Goal: Information Seeking & Learning: Check status

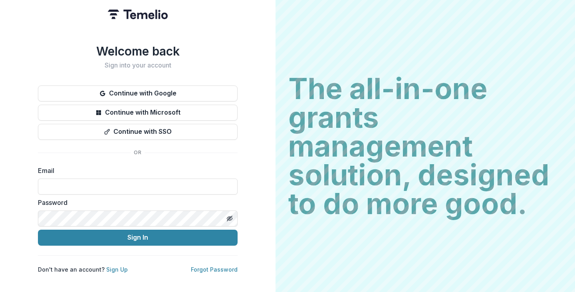
click at [132, 90] on button "Continue with Google" at bounding box center [138, 93] width 200 height 16
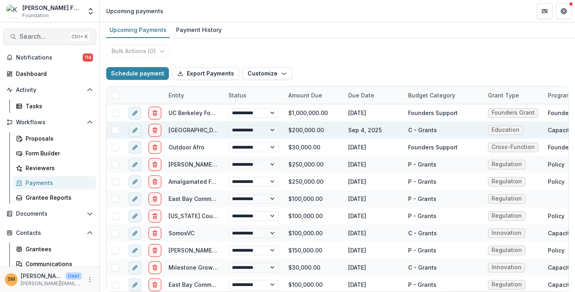
click at [59, 39] on span "Search..." at bounding box center [43, 37] width 47 height 8
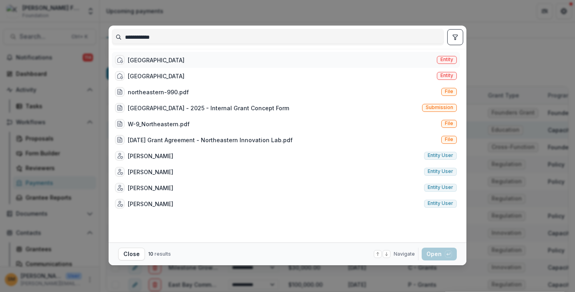
type input "**********"
click at [448, 59] on span "Entity" at bounding box center [446, 60] width 13 height 6
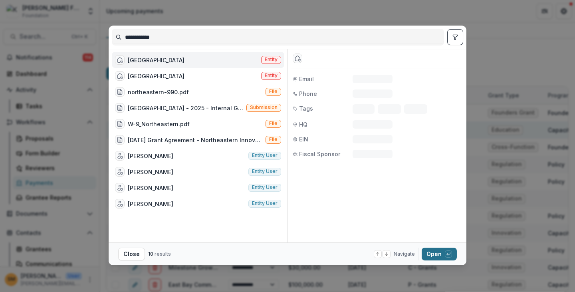
click at [438, 255] on button "Open with enter key" at bounding box center [439, 254] width 35 height 13
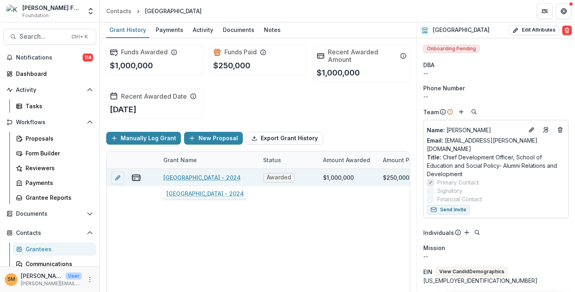
click at [186, 175] on link "Northwestern University - 2024" at bounding box center [201, 177] width 77 height 8
click at [204, 177] on link "Northwestern University - 2024" at bounding box center [201, 177] width 77 height 8
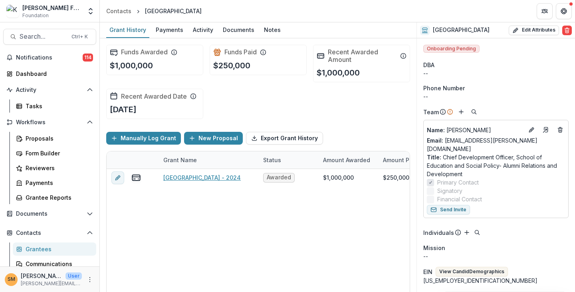
scroll to position [20, 0]
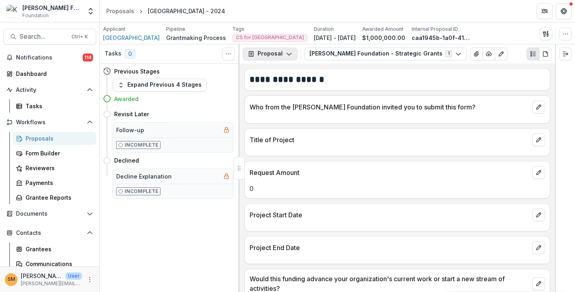
click at [254, 52] on button "Proposal" at bounding box center [270, 54] width 55 height 13
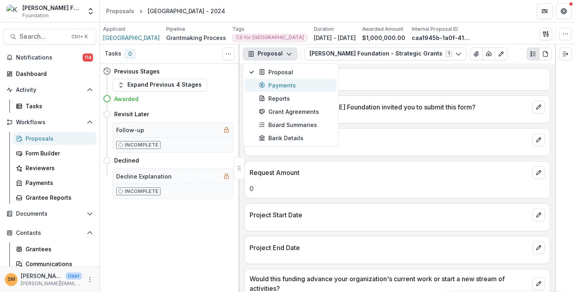
click at [270, 82] on div "Payments" at bounding box center [295, 85] width 73 height 8
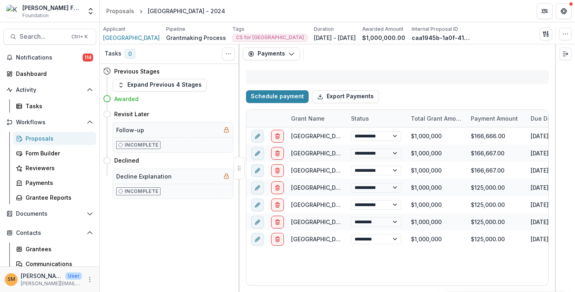
select select "****"
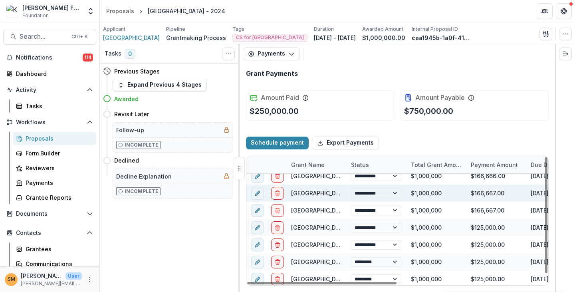
scroll to position [8, 0]
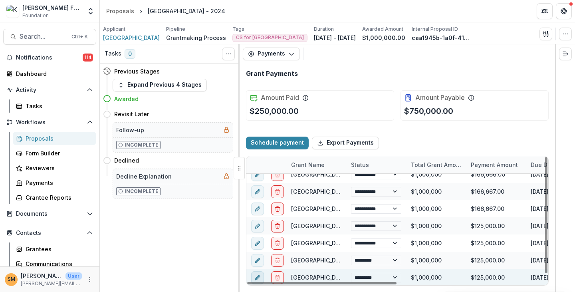
click at [258, 278] on icon "edit" at bounding box center [257, 277] width 6 height 6
select select
select select "****"
select select "**********"
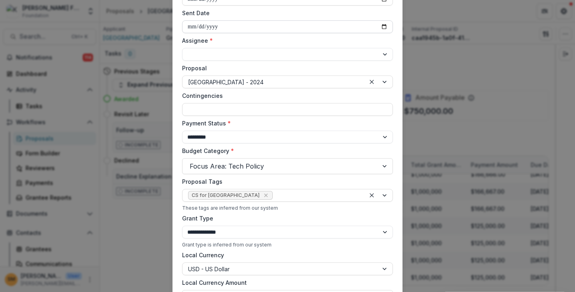
scroll to position [0, 0]
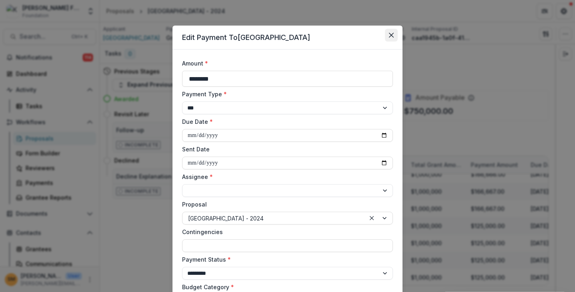
click at [392, 36] on icon "Close" at bounding box center [391, 35] width 5 height 5
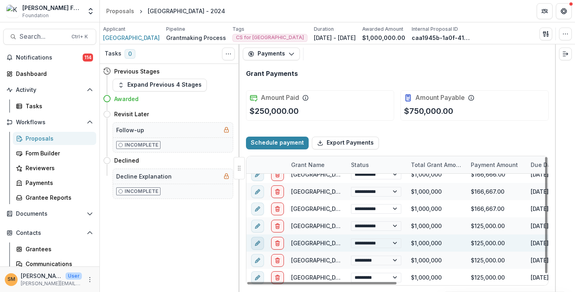
click at [256, 246] on button "edit" at bounding box center [257, 242] width 13 height 13
select select "**********"
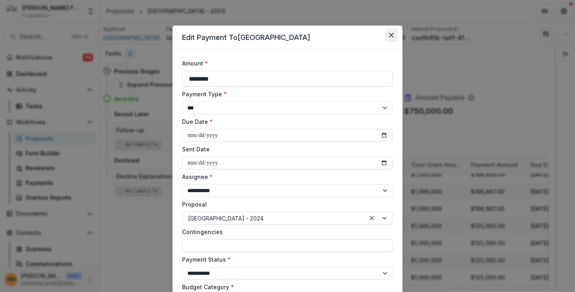
click at [389, 37] on icon "Close" at bounding box center [391, 35] width 5 height 5
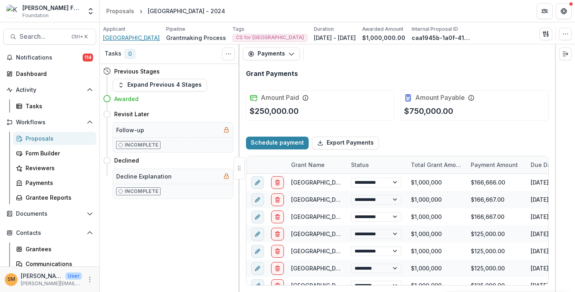
click at [136, 38] on span "[GEOGRAPHIC_DATA]" at bounding box center [131, 38] width 57 height 8
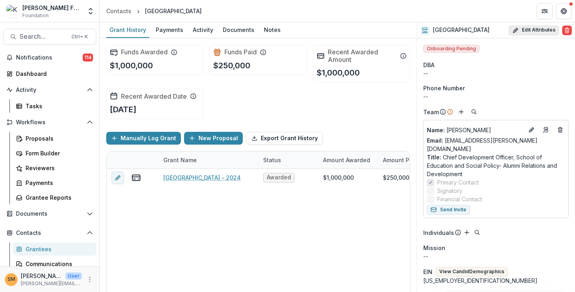
click at [526, 29] on button "Edit Attributes" at bounding box center [534, 31] width 50 height 10
select select
type input "**********"
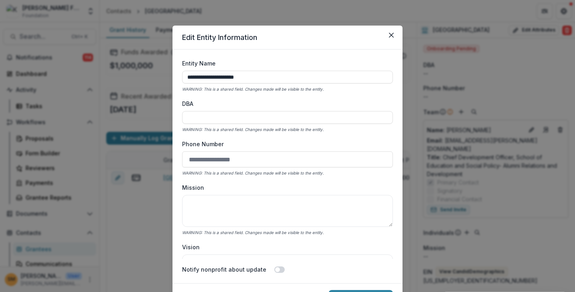
click at [391, 34] on icon "Close" at bounding box center [391, 35] width 5 height 5
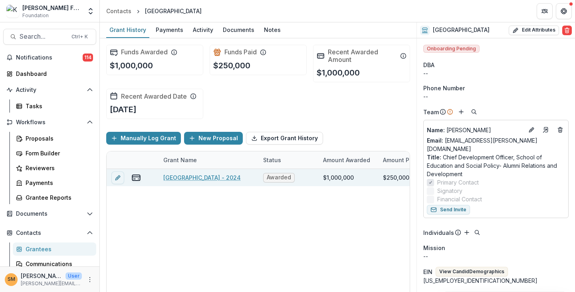
click at [210, 180] on link "Northwestern University - 2024" at bounding box center [201, 177] width 77 height 8
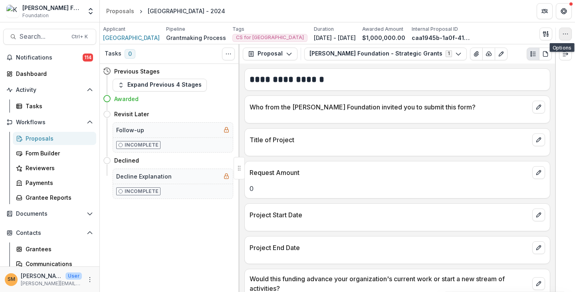
click at [560, 33] on button "button" at bounding box center [565, 34] width 13 height 13
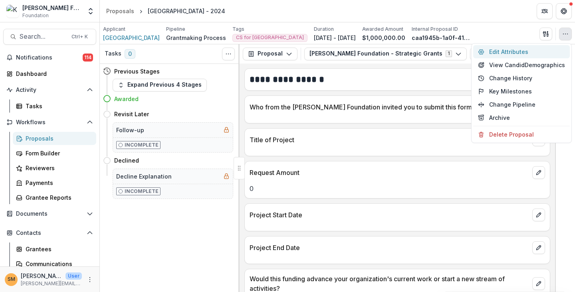
click at [500, 50] on button "Edit Attributes" at bounding box center [521, 51] width 97 height 13
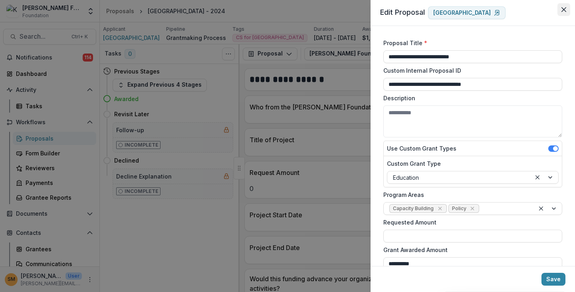
click at [565, 8] on icon "Close" at bounding box center [563, 9] width 5 height 5
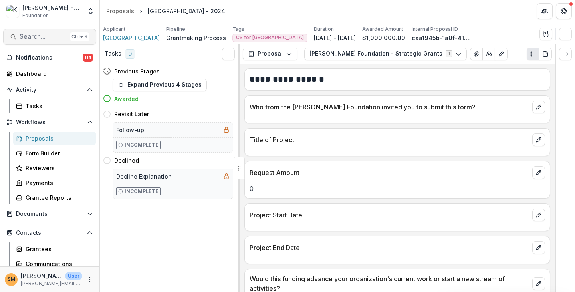
click at [46, 34] on span "Search..." at bounding box center [43, 37] width 47 height 8
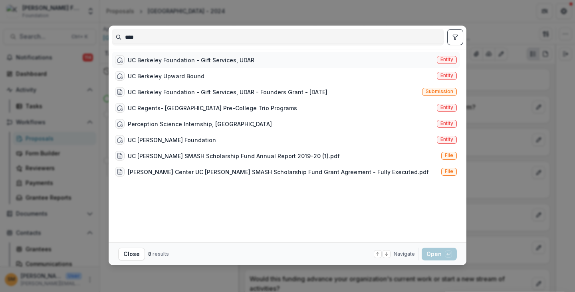
type input "****"
click at [446, 60] on span "Entity" at bounding box center [446, 60] width 13 height 6
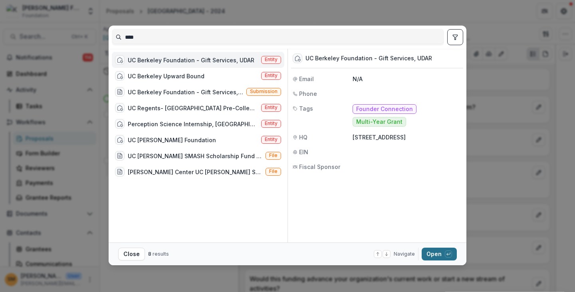
click at [435, 255] on button "Open with enter key" at bounding box center [439, 254] width 35 height 13
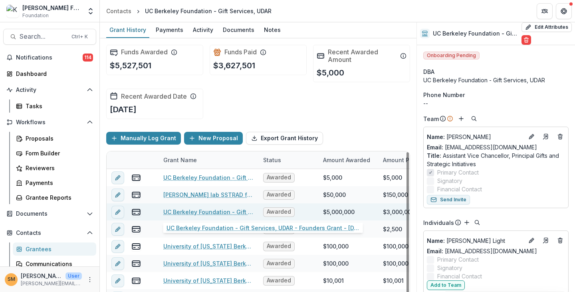
click at [216, 210] on link "UC Berkeley Foundation - Gift Services, UDAR - Founders Grant - 8/17/2022" at bounding box center [208, 212] width 90 height 8
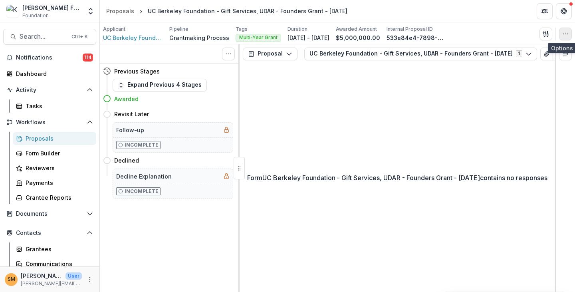
click at [563, 36] on icon "button" at bounding box center [565, 34] width 6 height 6
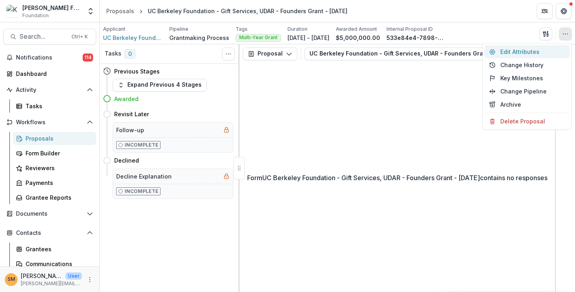
click at [511, 49] on button "Edit Attributes" at bounding box center [526, 51] width 85 height 13
type input "**********"
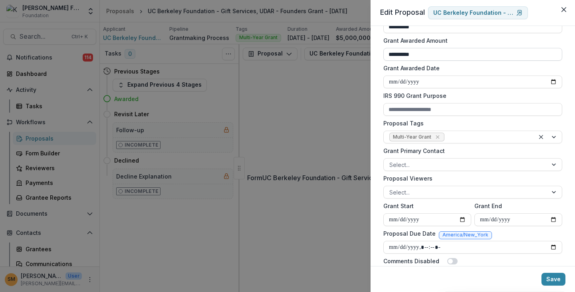
scroll to position [232, 0]
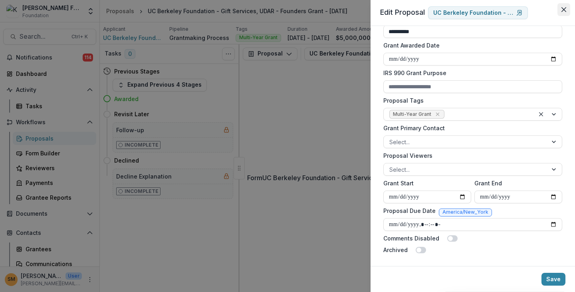
click at [567, 12] on button "Close" at bounding box center [563, 9] width 13 height 13
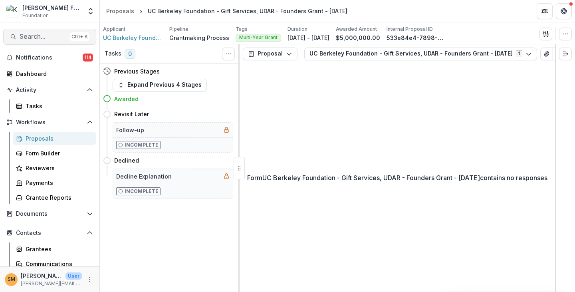
click at [40, 35] on span "Search..." at bounding box center [43, 37] width 47 height 8
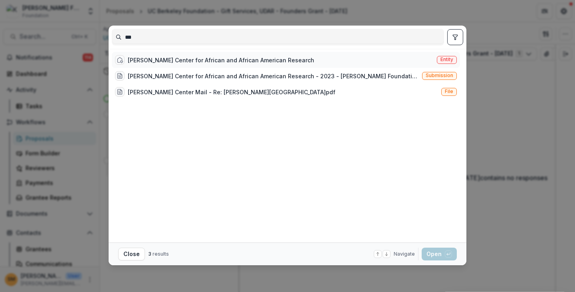
type input "***"
click at [444, 63] on span "Entity" at bounding box center [447, 60] width 20 height 8
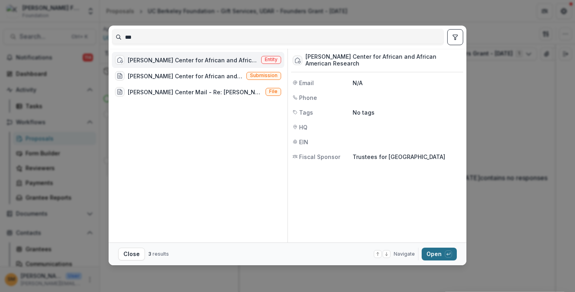
click at [436, 256] on button "Open with enter key" at bounding box center [439, 254] width 35 height 13
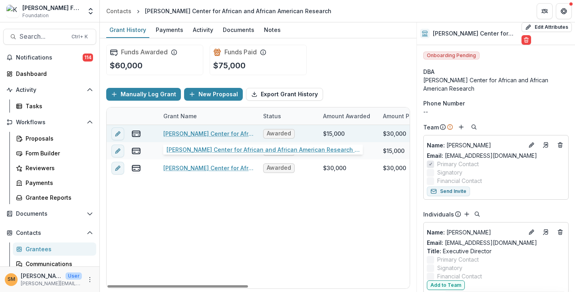
click at [196, 131] on link "Hutchins Center for African and African American Research - 2023 - Kapor Founda…" at bounding box center [208, 133] width 90 height 8
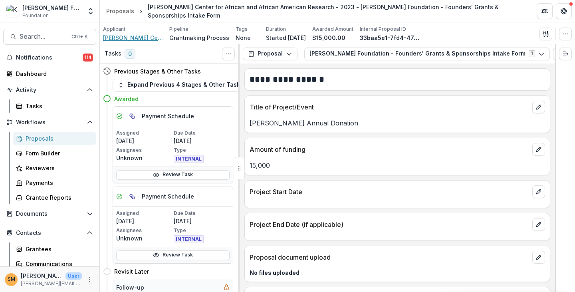
click at [117, 38] on span "[PERSON_NAME] Center for African and African American Research" at bounding box center [133, 38] width 60 height 8
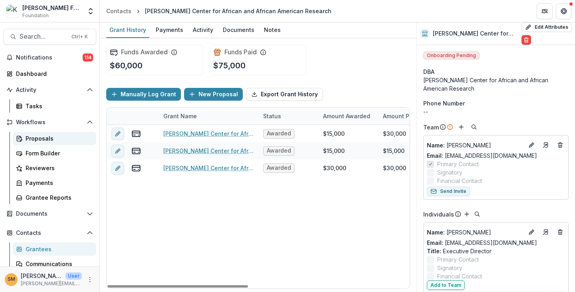
click at [39, 139] on div "Proposals" at bounding box center [58, 138] width 64 height 8
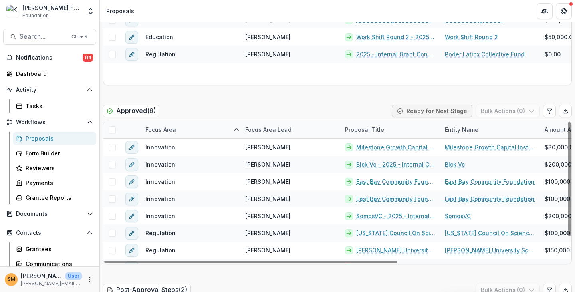
click at [157, 130] on div "Focus Area" at bounding box center [161, 129] width 40 height 8
click at [162, 149] on input at bounding box center [190, 147] width 96 height 13
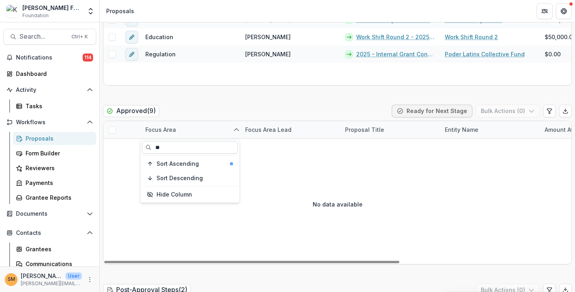
type input "*"
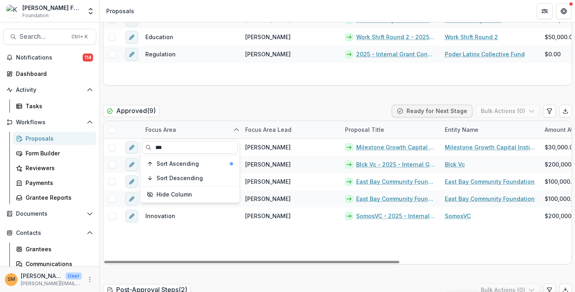
type input "***"
click at [199, 109] on div "Approved ( 9 ) Ready for Next Stage Bulk Actions ( 0 )" at bounding box center [337, 113] width 469 height 16
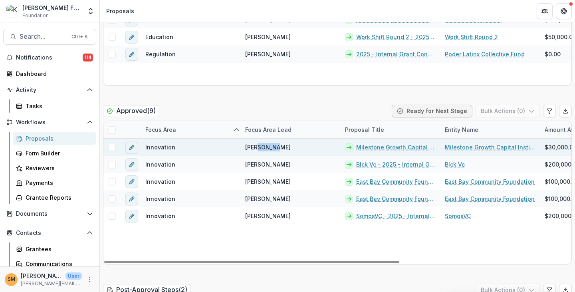
drag, startPoint x: 258, startPoint y: 149, endPoint x: 276, endPoint y: 146, distance: 17.7
click at [276, 146] on span "Nathan Jones" at bounding box center [268, 147] width 46 height 8
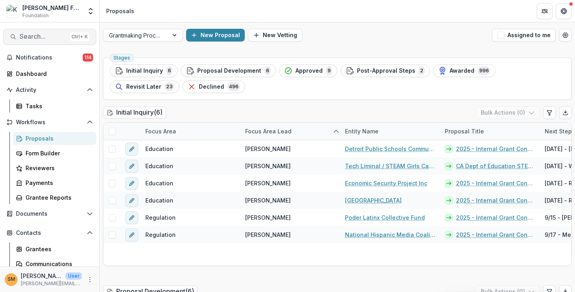
click at [24, 34] on span "Search..." at bounding box center [43, 37] width 47 height 8
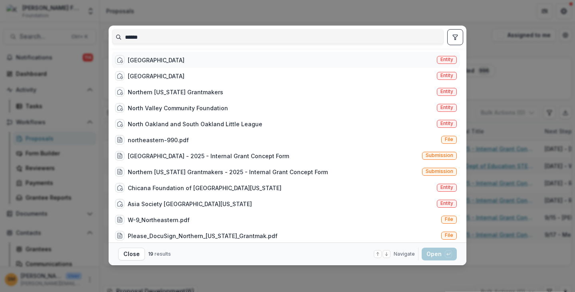
type input "******"
click at [441, 57] on span "Entity" at bounding box center [446, 60] width 13 height 6
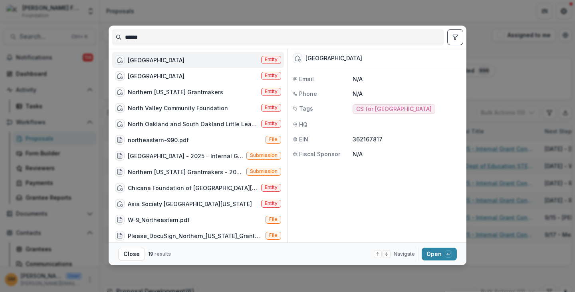
click at [272, 60] on span "Entity" at bounding box center [271, 60] width 13 height 6
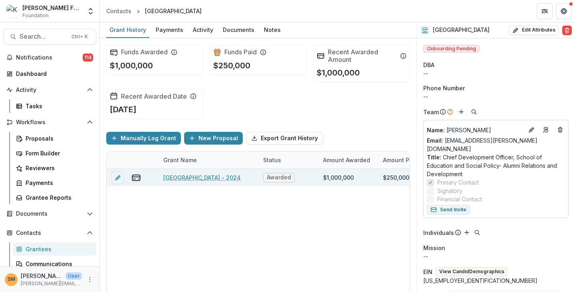
click at [180, 175] on link "Northwestern University - 2024" at bounding box center [201, 177] width 77 height 8
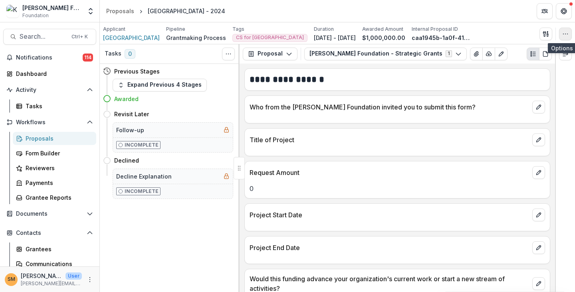
click at [565, 39] on button "button" at bounding box center [565, 34] width 13 height 13
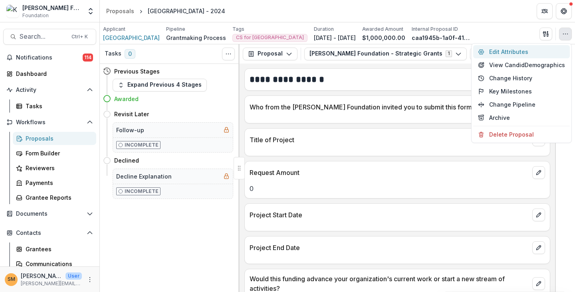
click at [523, 52] on button "Edit Attributes" at bounding box center [521, 51] width 97 height 13
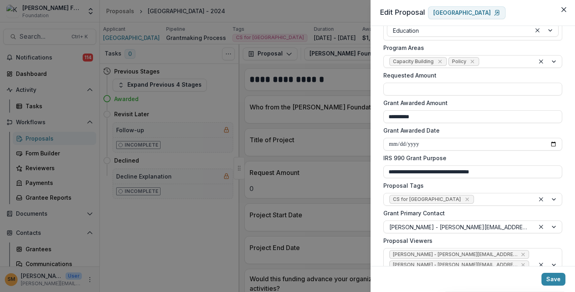
scroll to position [160, 0]
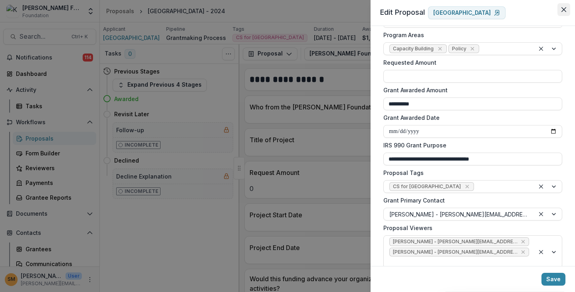
click at [564, 9] on icon "Close" at bounding box center [563, 9] width 5 height 5
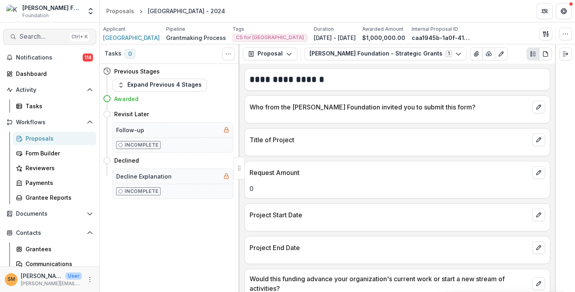
click at [48, 37] on span "Search..." at bounding box center [43, 37] width 47 height 8
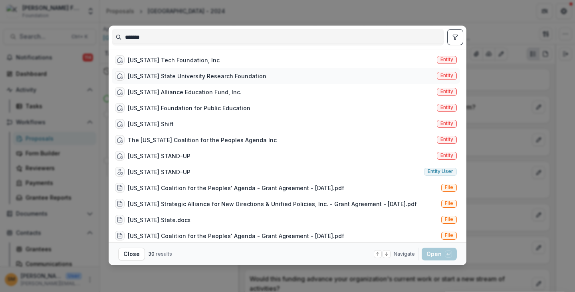
type input "*******"
click at [445, 73] on span "Entity" at bounding box center [446, 76] width 13 height 6
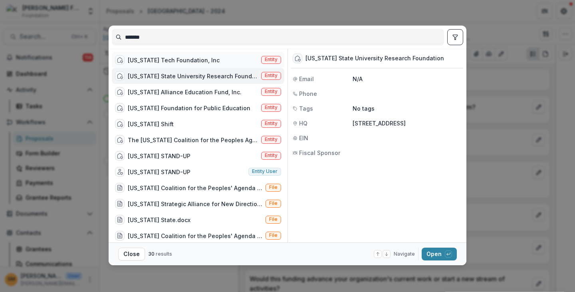
click at [265, 57] on span "Entity" at bounding box center [271, 60] width 13 height 6
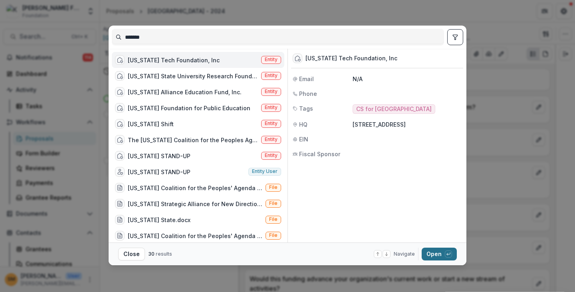
click at [429, 251] on button "Open with enter key" at bounding box center [439, 254] width 35 height 13
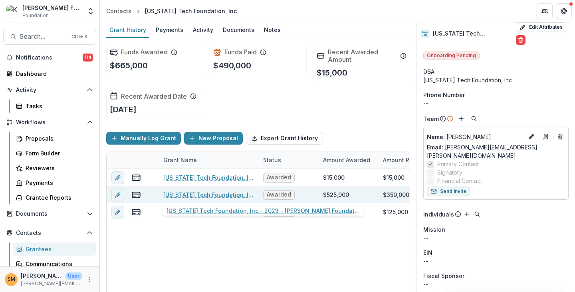
click at [187, 196] on link "Georgia Tech Foundation, Inc - 2023 - Kapor Foundation - Strategic Grants" at bounding box center [208, 194] width 90 height 8
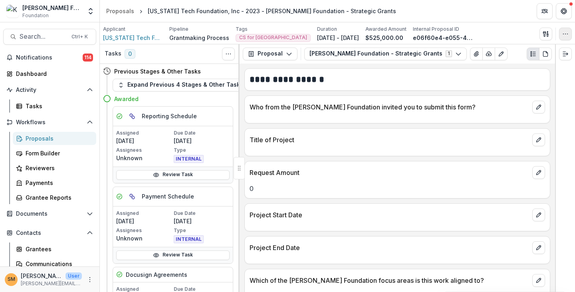
click at [566, 34] on icon "button" at bounding box center [565, 34] width 6 height 6
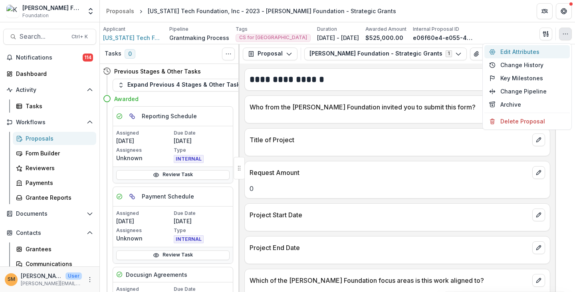
click at [509, 53] on button "Edit Attributes" at bounding box center [526, 51] width 85 height 13
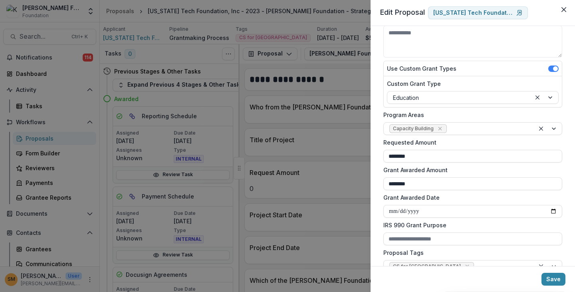
scroll to position [120, 0]
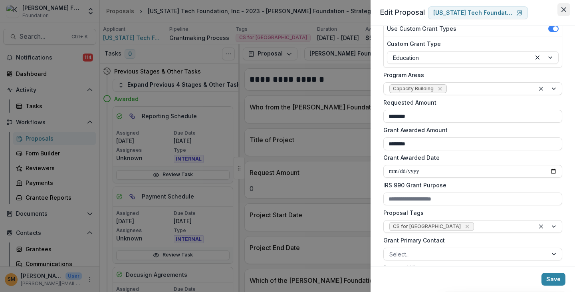
click at [563, 8] on icon "Close" at bounding box center [563, 9] width 5 height 5
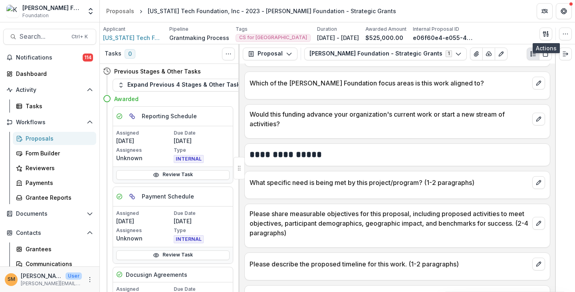
scroll to position [240, 0]
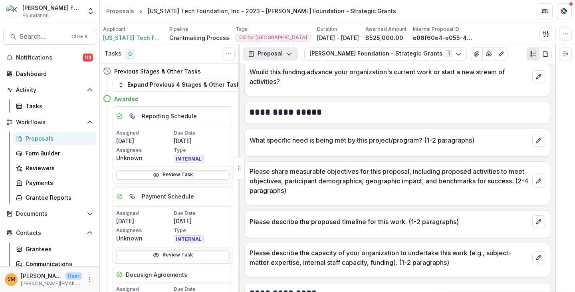
click at [289, 52] on icon "button" at bounding box center [289, 54] width 6 height 6
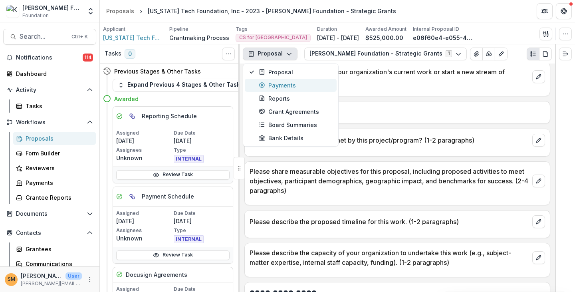
click at [272, 87] on div "Payments" at bounding box center [295, 85] width 73 height 8
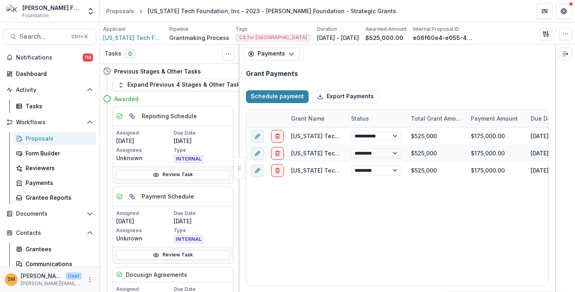
select select "****"
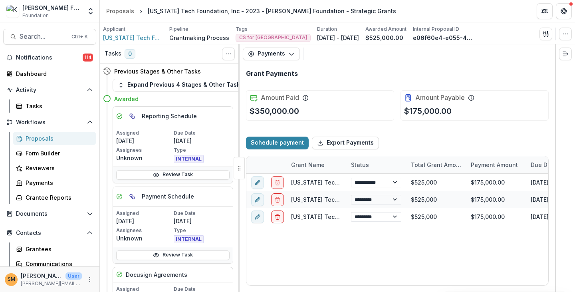
select select "****"
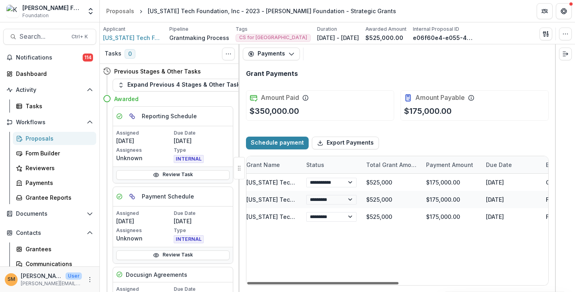
scroll to position [0, 28]
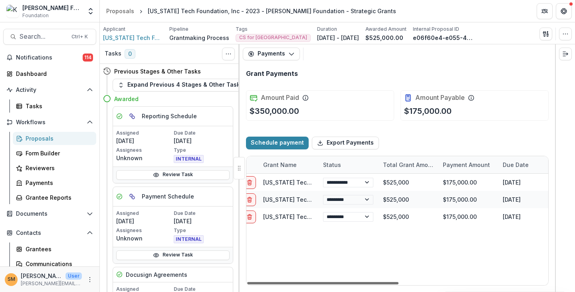
drag, startPoint x: 372, startPoint y: 282, endPoint x: 386, endPoint y: 284, distance: 14.1
click at [386, 284] on div at bounding box center [322, 283] width 151 height 2
select select "****"
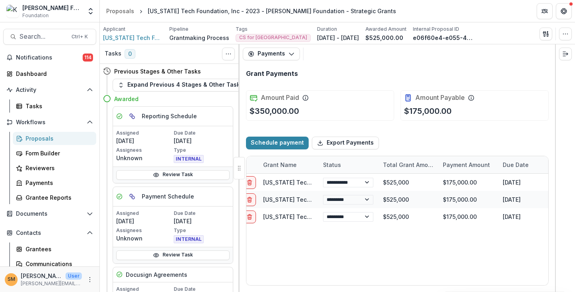
select select "****"
click at [36, 136] on div "Proposals" at bounding box center [58, 138] width 64 height 8
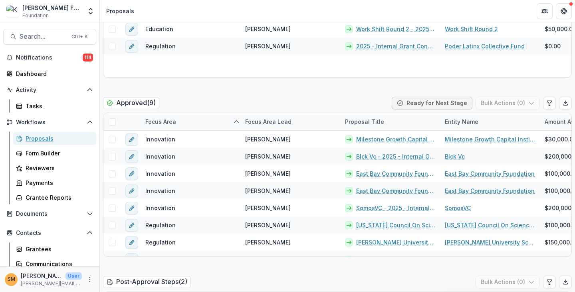
scroll to position [359, 0]
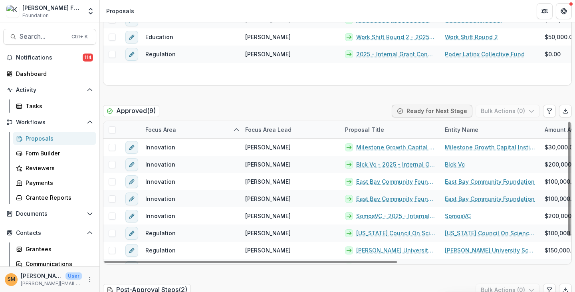
click at [173, 131] on div "Focus Area" at bounding box center [161, 129] width 40 height 8
click at [168, 147] on input at bounding box center [190, 147] width 96 height 13
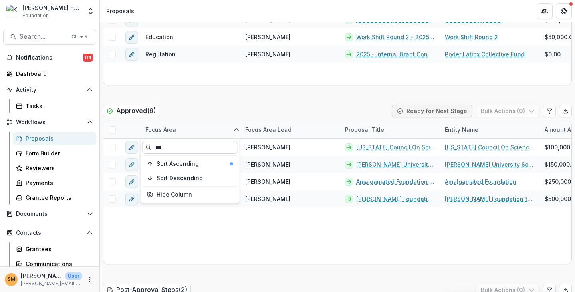
type input "***"
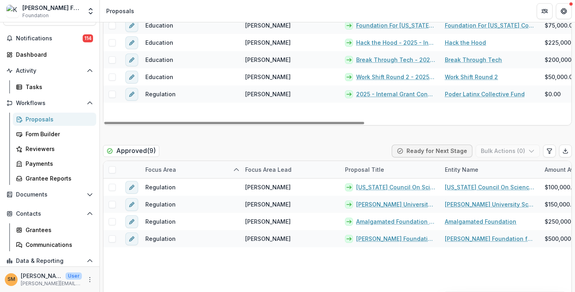
scroll to position [50, 0]
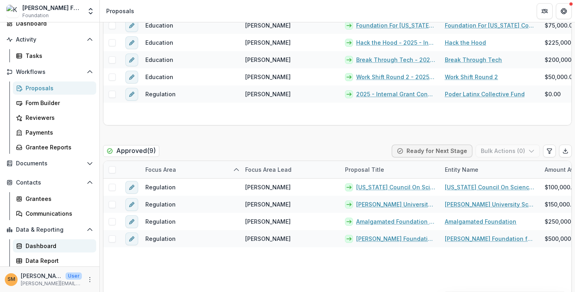
click at [36, 247] on div "Dashboard" at bounding box center [58, 246] width 64 height 8
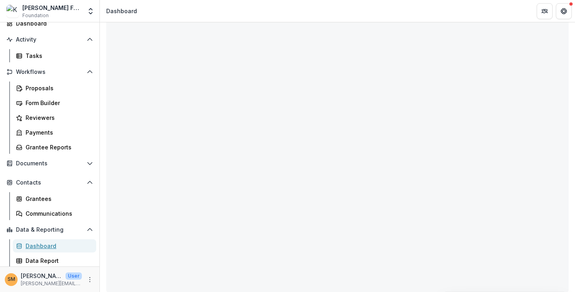
select select "**********"
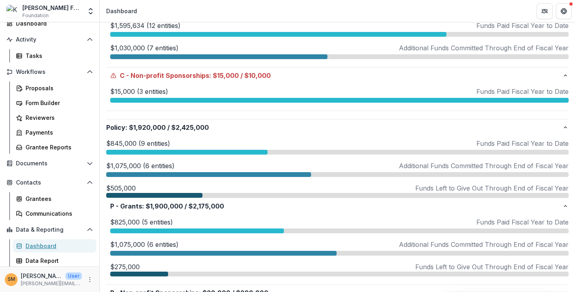
scroll to position [359, 0]
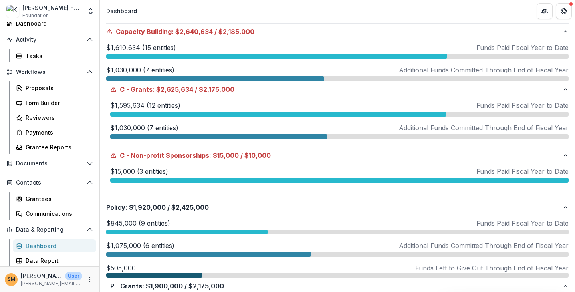
click at [124, 105] on p "$1,595,634 (12 entities)" at bounding box center [145, 106] width 70 height 10
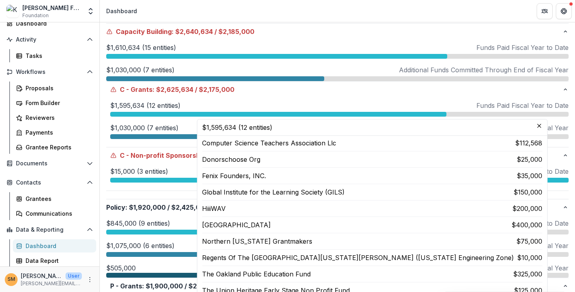
scroll to position [32, 0]
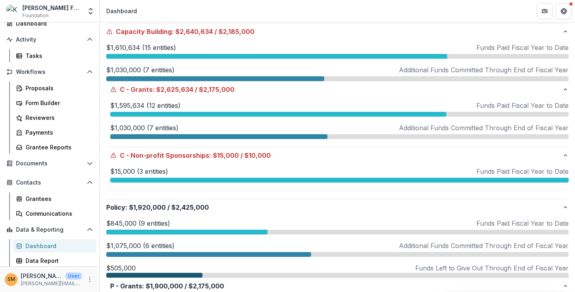
click at [129, 126] on p "$1,030,000 (7 entities)" at bounding box center [144, 128] width 68 height 10
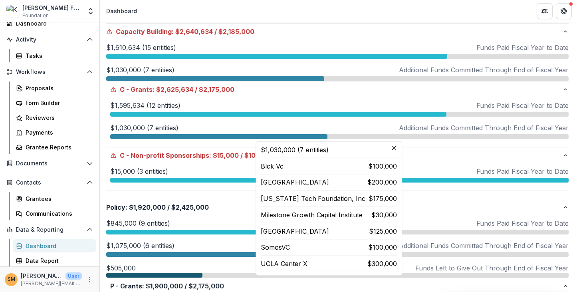
click at [131, 107] on p "$1,595,634 (12 entities)" at bounding box center [145, 106] width 70 height 10
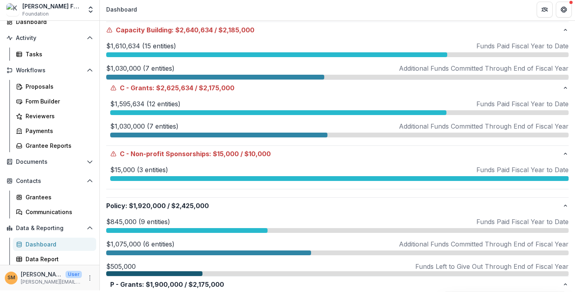
scroll to position [0, 0]
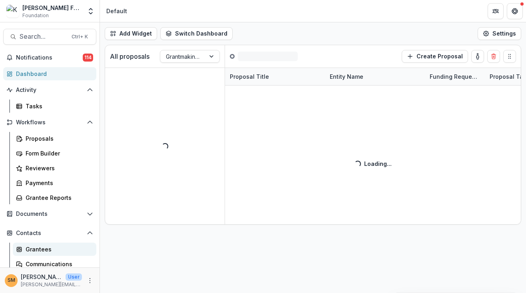
scroll to position [50, 0]
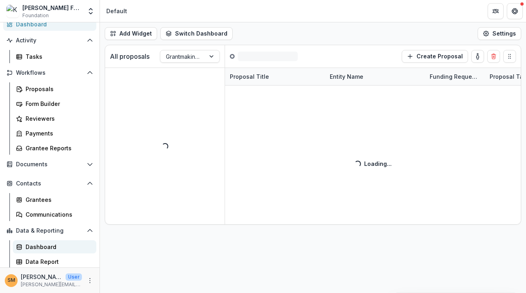
click at [53, 248] on div "Dashboard" at bounding box center [58, 246] width 64 height 8
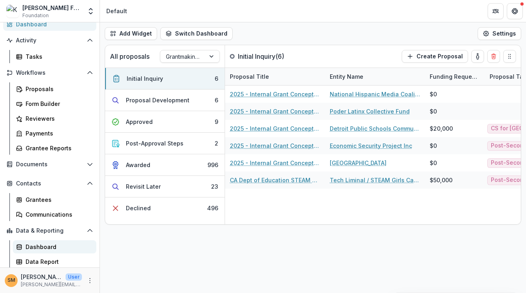
click at [34, 248] on div "Dashboard" at bounding box center [58, 246] width 64 height 8
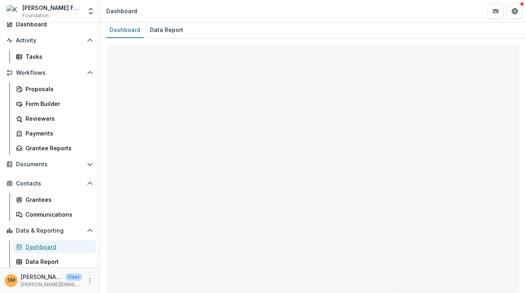
select select "**********"
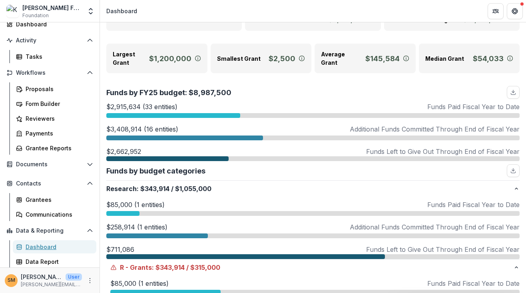
scroll to position [80, 0]
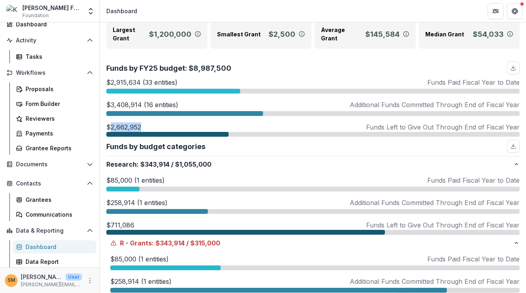
drag, startPoint x: 111, startPoint y: 126, endPoint x: 140, endPoint y: 125, distance: 28.8
click at [140, 125] on p "$2,662,952" at bounding box center [123, 127] width 35 height 10
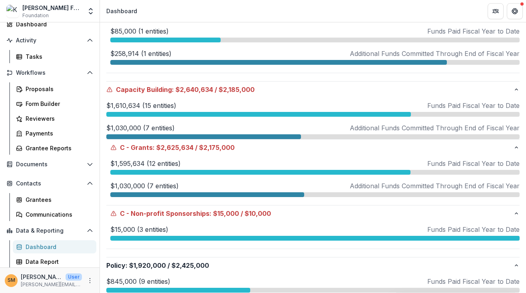
scroll to position [319, 0]
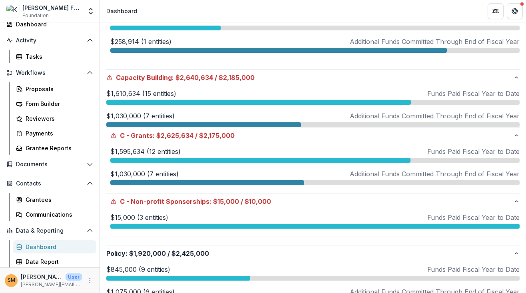
click at [133, 173] on p "$1,030,000 (7 entities)" at bounding box center [144, 174] width 68 height 10
click at [129, 149] on p "$1,595,634 (12 entities)" at bounding box center [145, 152] width 70 height 10
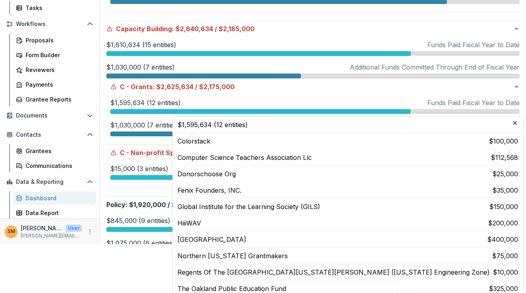
scroll to position [49, 0]
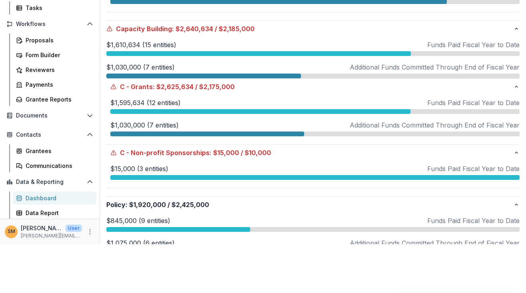
click at [128, 101] on p "$1,595,634 (12 entities)" at bounding box center [145, 103] width 70 height 10
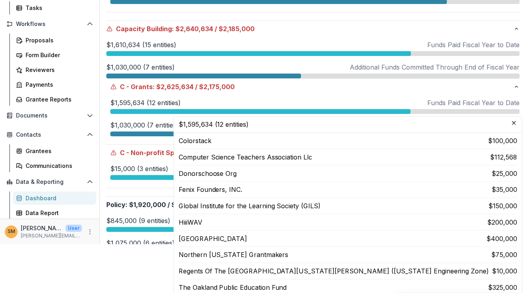
scroll to position [50, 0]
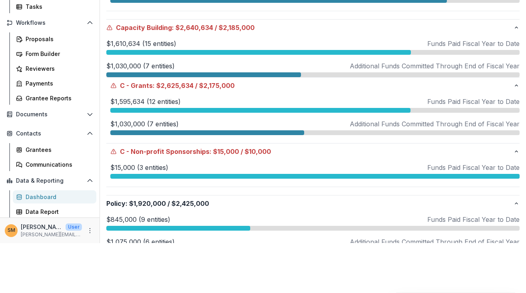
click at [462, 125] on p "Additional Funds Committed Through End of Fiscal Year" at bounding box center [434, 124] width 170 height 10
drag, startPoint x: 361, startPoint y: 124, endPoint x: 489, endPoint y: 125, distance: 128.2
click at [494, 124] on p "Additional Funds Committed Through End of Fiscal Year" at bounding box center [434, 124] width 170 height 10
click at [140, 121] on p "$1,030,000 (7 entities)" at bounding box center [144, 124] width 68 height 10
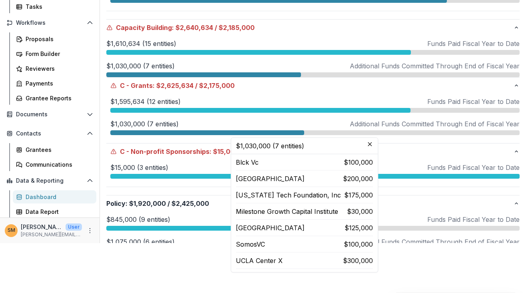
click at [133, 101] on p "$1,595,634 (12 entities)" at bounding box center [145, 102] width 70 height 10
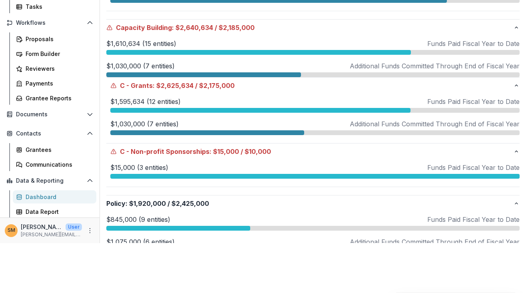
click at [133, 123] on p "$1,030,000 (7 entities)" at bounding box center [144, 124] width 68 height 10
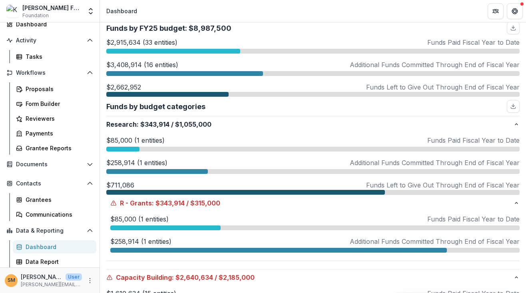
scroll to position [0, 0]
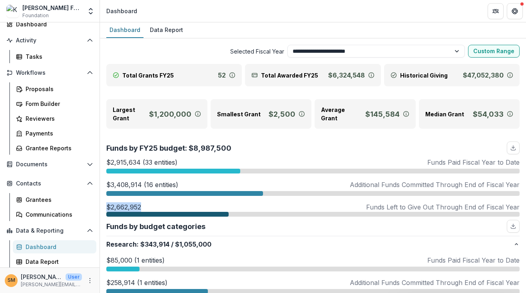
drag, startPoint x: 108, startPoint y: 204, endPoint x: 153, endPoint y: 206, distance: 45.6
click at [153, 206] on div "$2,662,952 Funds Left to Give Out Through End of Fiscal Year" at bounding box center [312, 207] width 413 height 10
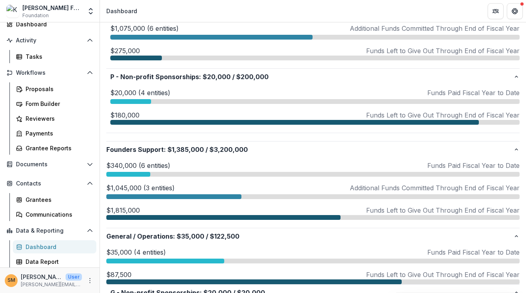
scroll to position [679, 0]
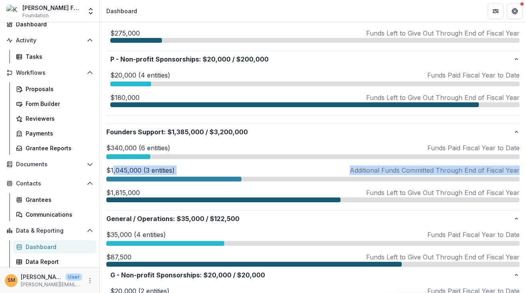
drag, startPoint x: 108, startPoint y: 187, endPoint x: 113, endPoint y: 164, distance: 24.2
click at [113, 164] on div "$340,000 (6 entities) Funds Paid Fiscal Year to Date $340,000 (6 entities) Comm…" at bounding box center [312, 172] width 413 height 59
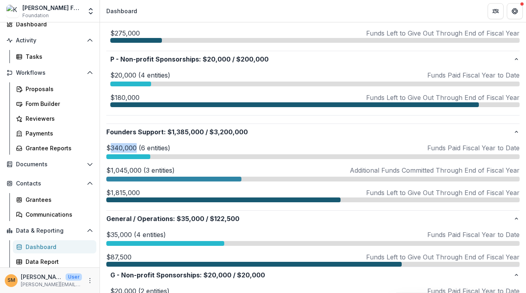
drag, startPoint x: 111, startPoint y: 145, endPoint x: 136, endPoint y: 141, distance: 25.1
click at [136, 143] on p "$340,000 (6 entities)" at bounding box center [138, 148] width 64 height 10
drag, startPoint x: 109, startPoint y: 189, endPoint x: 139, endPoint y: 188, distance: 29.6
click at [139, 188] on div "$1,815,000 Funds Left to Give Out Through End of Fiscal Year" at bounding box center [312, 193] width 413 height 10
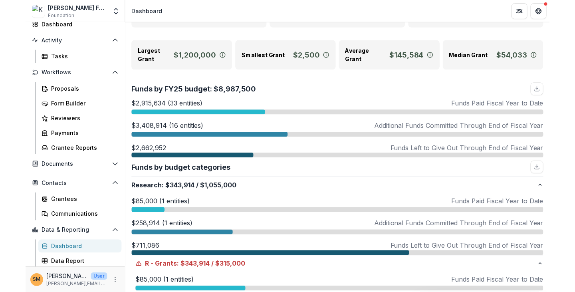
scroll to position [0, 0]
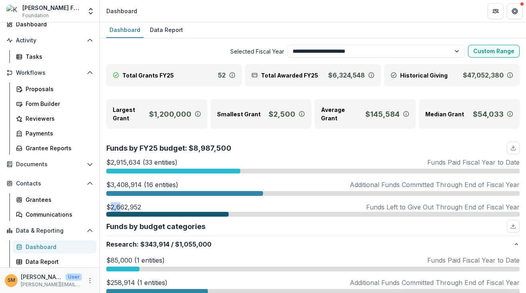
drag, startPoint x: 119, startPoint y: 206, endPoint x: 109, endPoint y: 206, distance: 10.0
click at [109, 206] on p "$2,662,952" at bounding box center [123, 207] width 35 height 10
click at [133, 207] on p "$2,662,952" at bounding box center [123, 207] width 35 height 10
drag, startPoint x: 141, startPoint y: 208, endPoint x: 111, endPoint y: 206, distance: 30.4
click at [111, 206] on div "$2,662,952 Funds Left to Give Out Through End of Fiscal Year" at bounding box center [312, 207] width 413 height 10
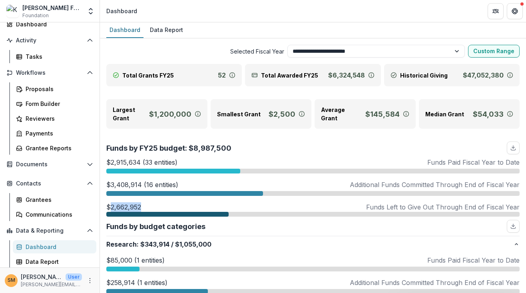
click at [112, 205] on p "$2,662,952" at bounding box center [123, 207] width 35 height 10
